Goal: Navigation & Orientation: Find specific page/section

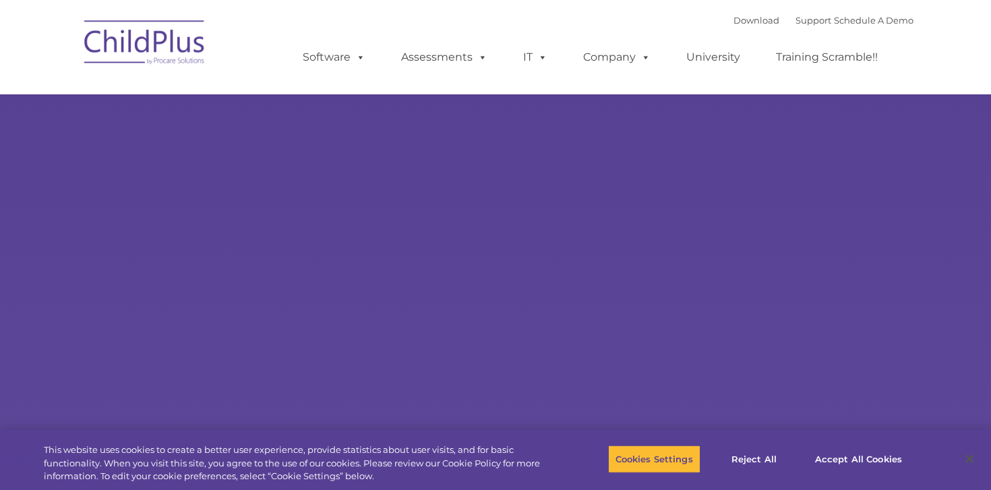
select select "MEDIUM"
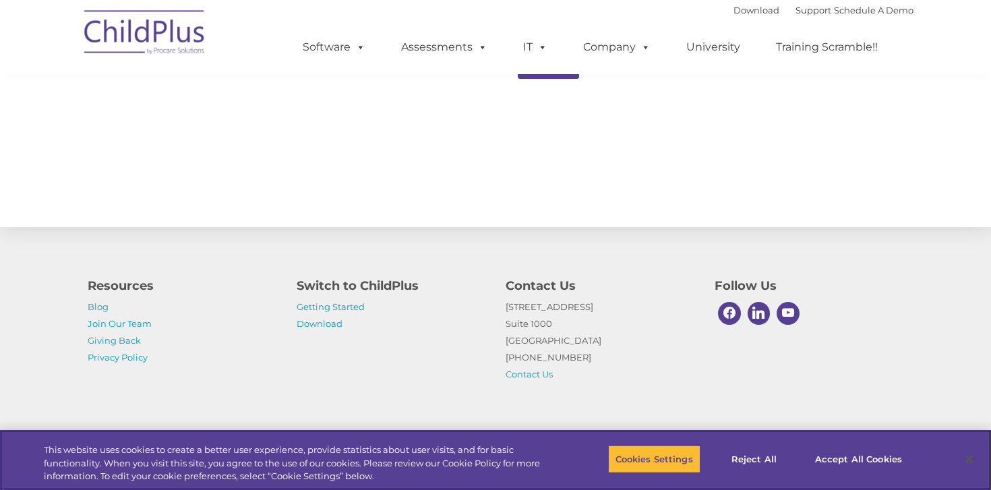
scroll to position [1480, 0]
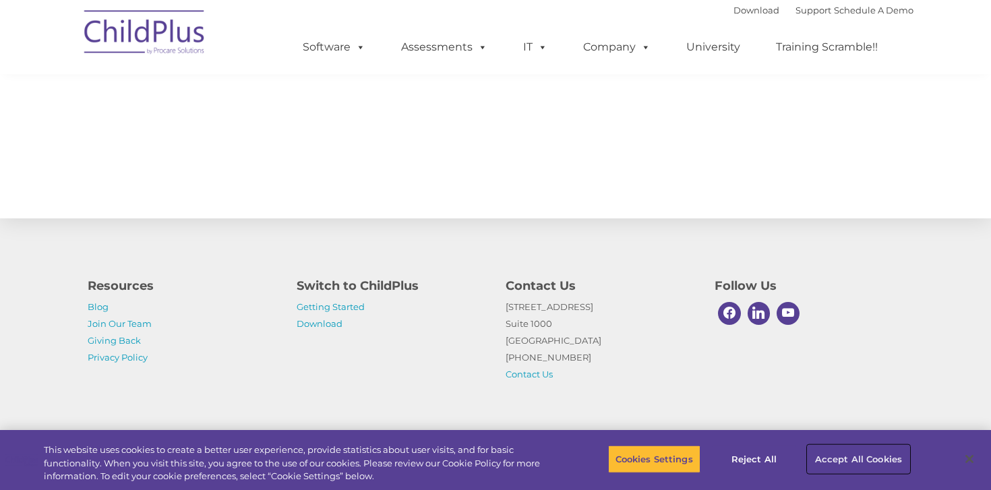
click at [844, 457] on button "Accept All Cookies" at bounding box center [859, 459] width 102 height 28
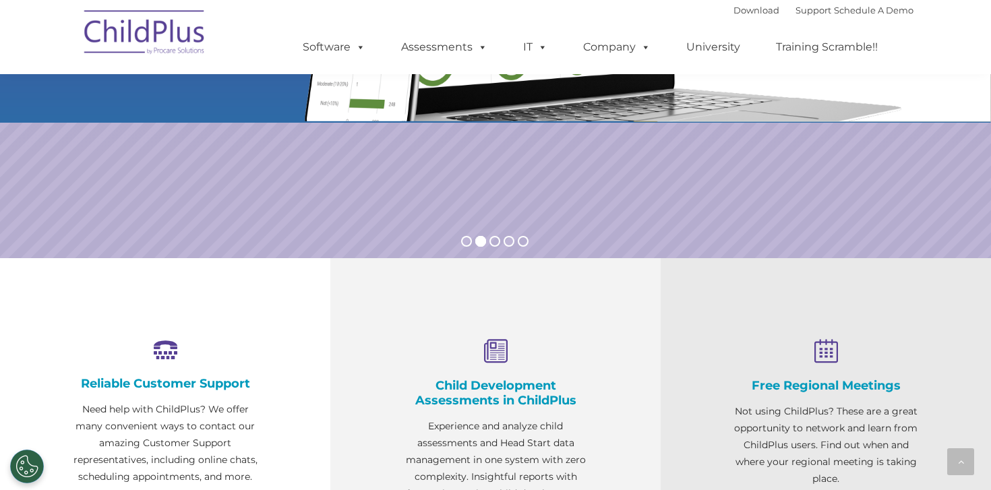
scroll to position [0, 0]
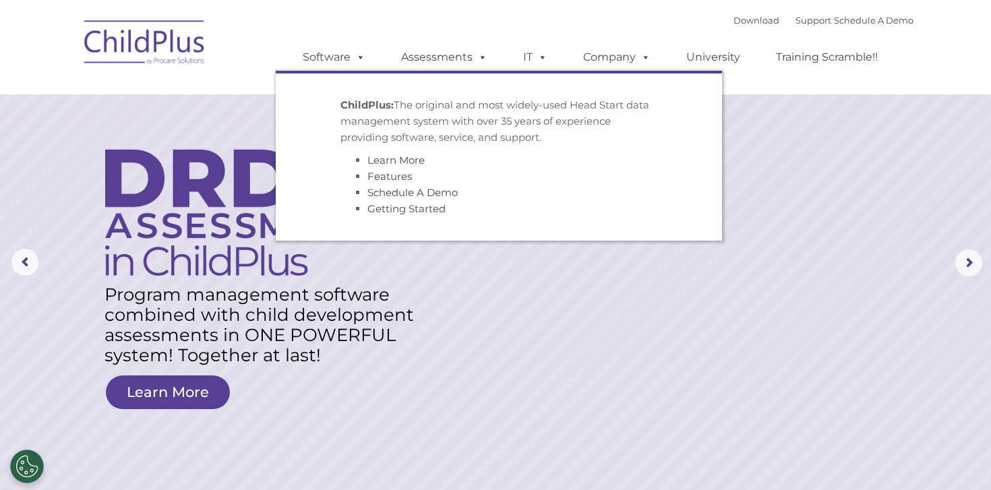
click at [378, 102] on strong "ChildPlus:" at bounding box center [367, 104] width 53 height 13
click at [378, 121] on p "ChildPlus: The original and most widely-used Head Start data management system …" at bounding box center [499, 121] width 317 height 49
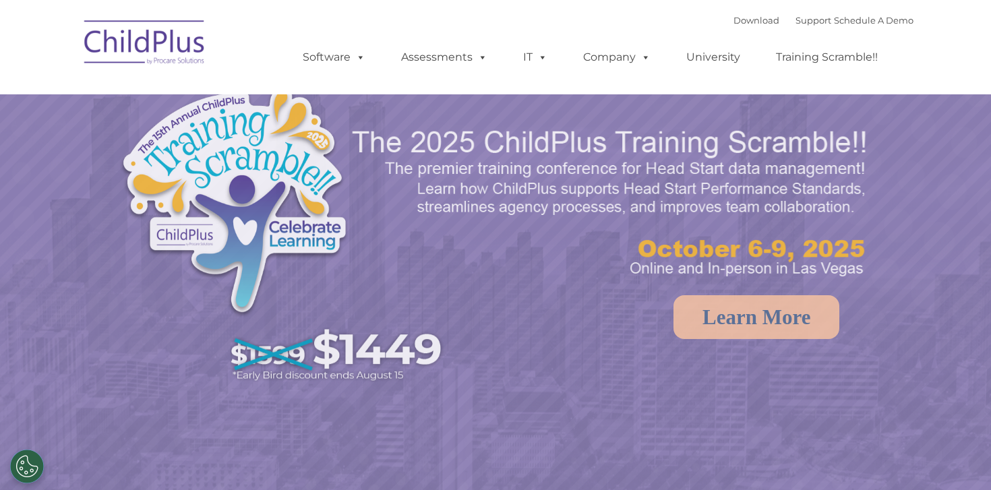
select select "MEDIUM"
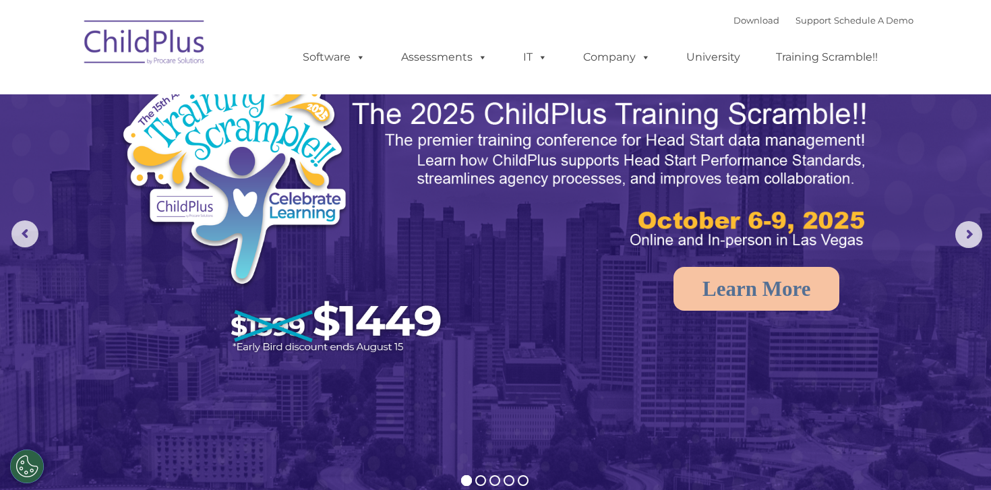
scroll to position [27, 0]
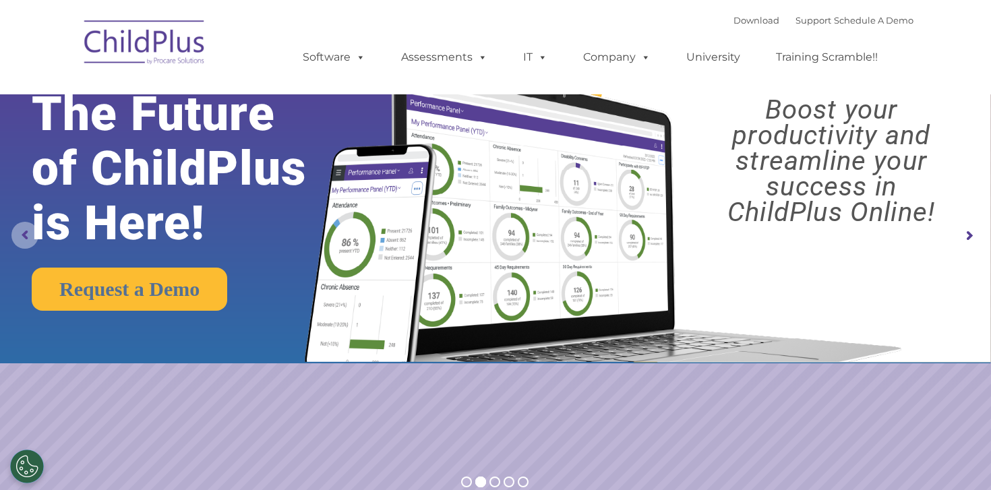
click at [21, 242] on rs-arrow at bounding box center [24, 235] width 27 height 27
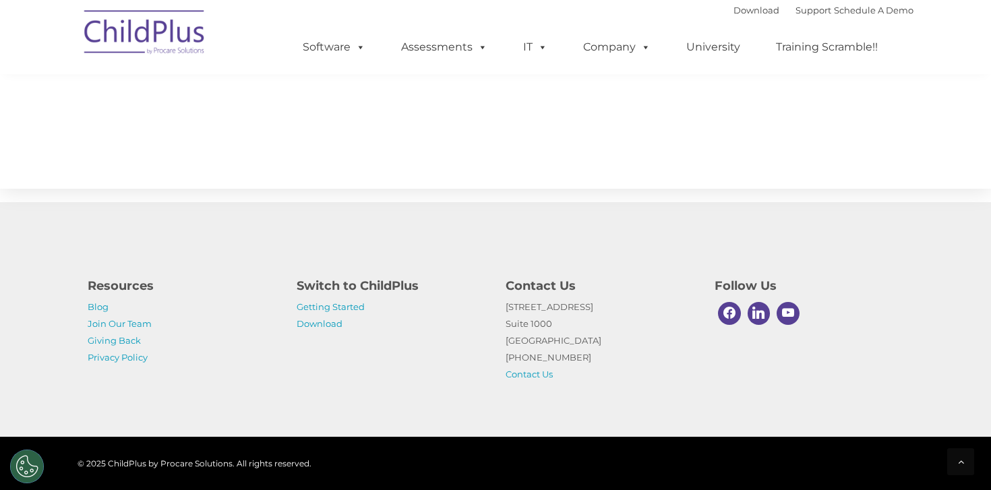
scroll to position [1508, 0]
click at [343, 308] on link "Getting Started" at bounding box center [331, 306] width 68 height 11
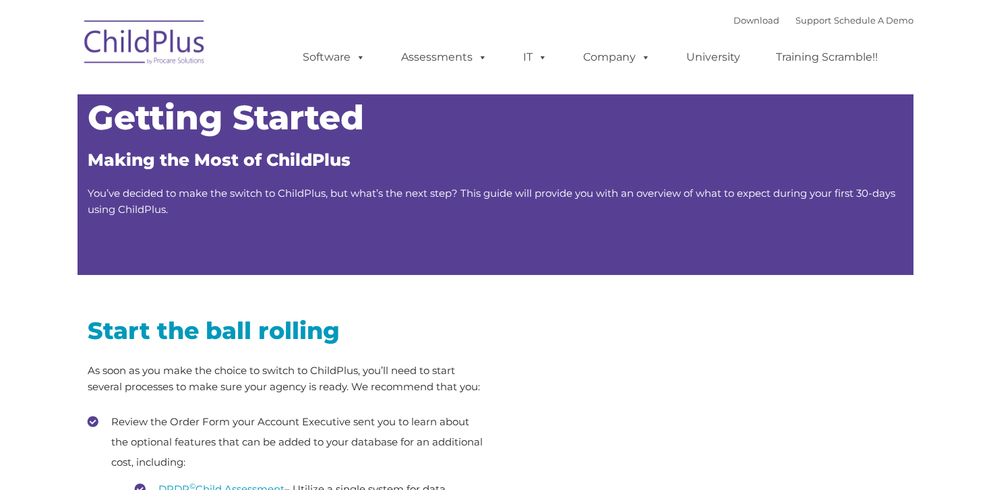
type input ""
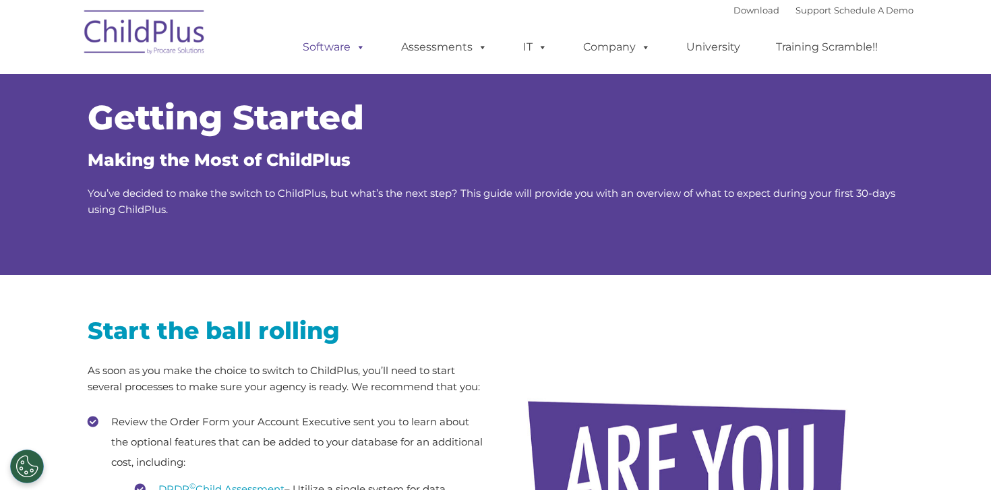
click at [341, 42] on link "Software" at bounding box center [334, 47] width 90 height 27
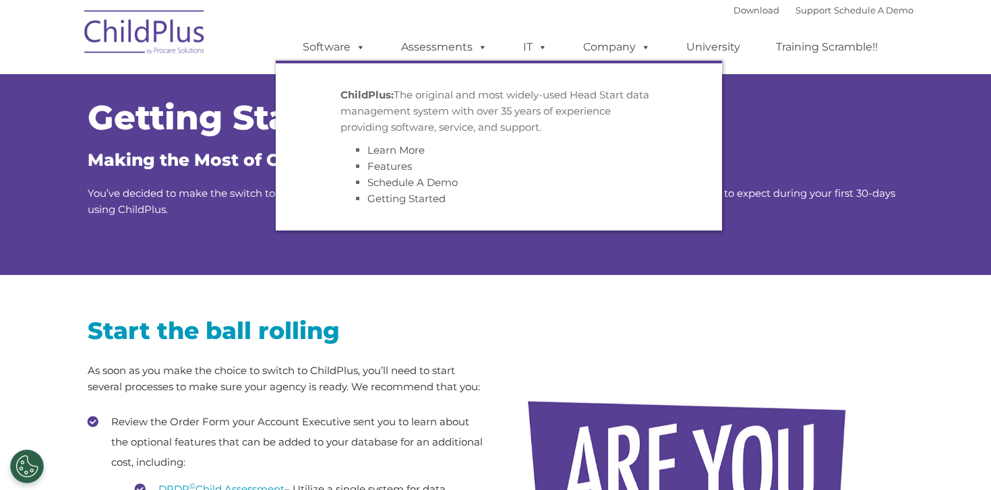
click at [366, 105] on p "ChildPlus: The original and most widely-used Head Start data management system …" at bounding box center [499, 111] width 317 height 49
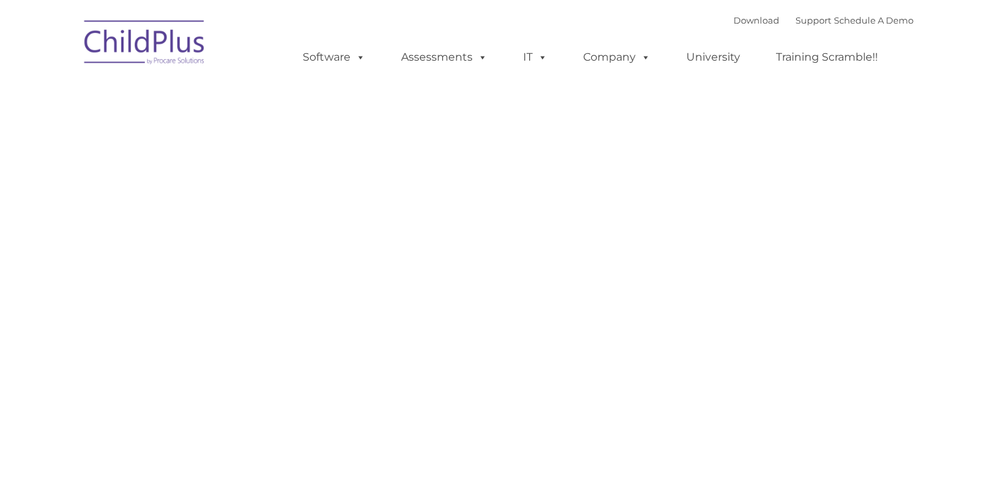
type input ""
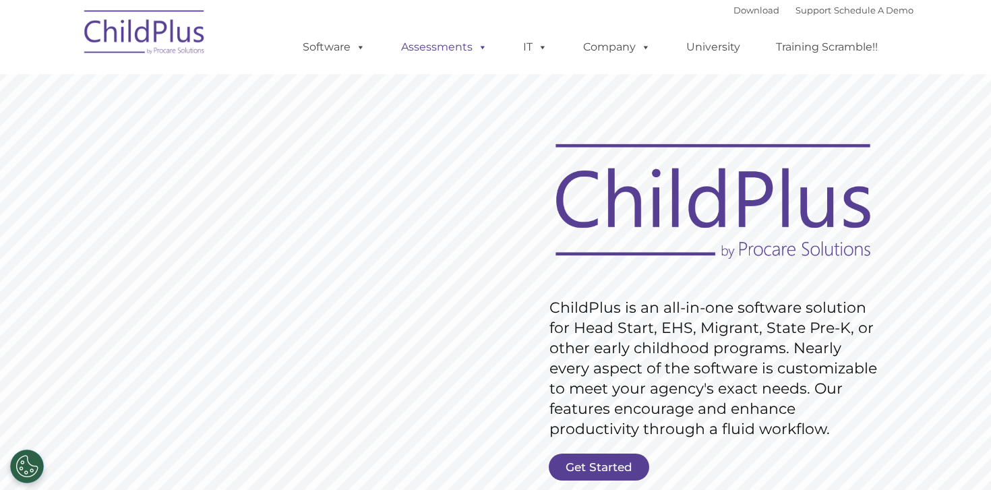
click at [438, 52] on link "Assessments" at bounding box center [444, 47] width 113 height 27
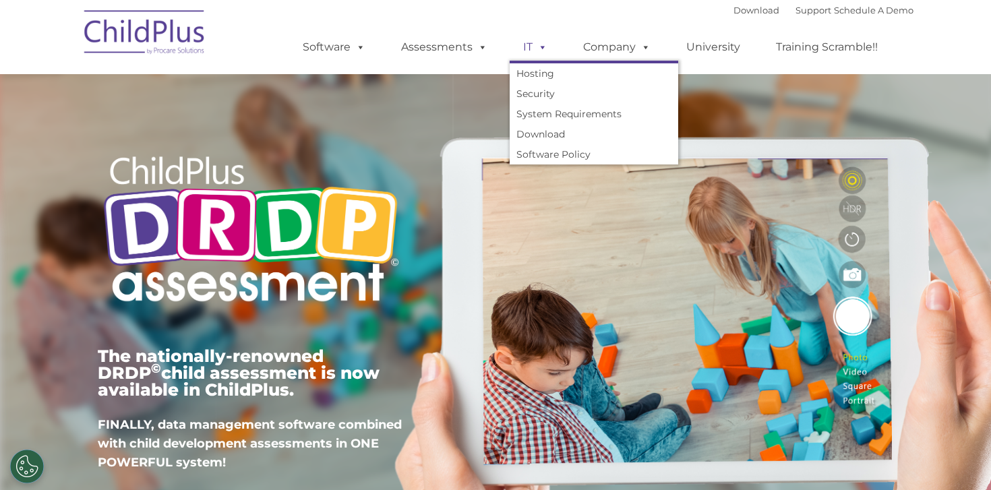
click at [540, 49] on span at bounding box center [540, 46] width 15 height 13
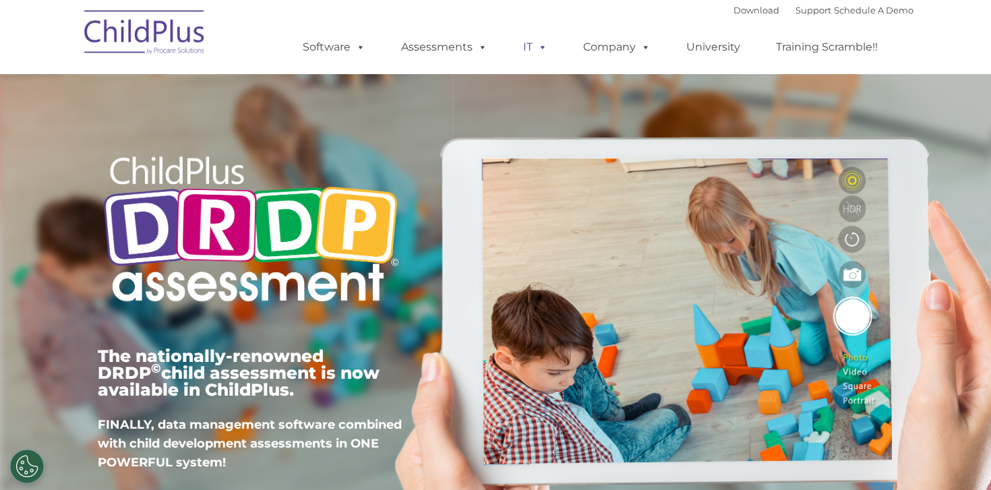
click at [540, 49] on span at bounding box center [540, 46] width 15 height 13
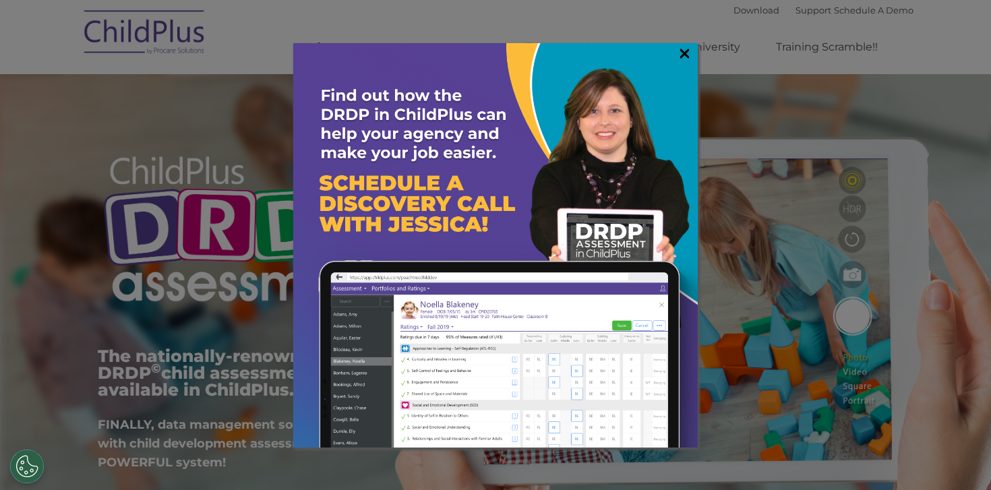
click at [683, 52] on link "×" at bounding box center [685, 53] width 16 height 13
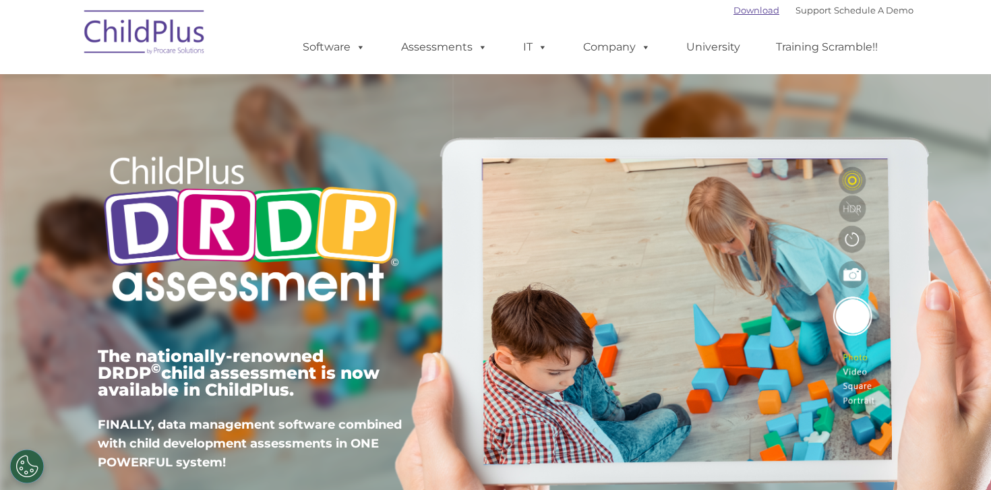
click at [754, 11] on link "Download" at bounding box center [757, 10] width 46 height 11
